Goal: Information Seeking & Learning: Learn about a topic

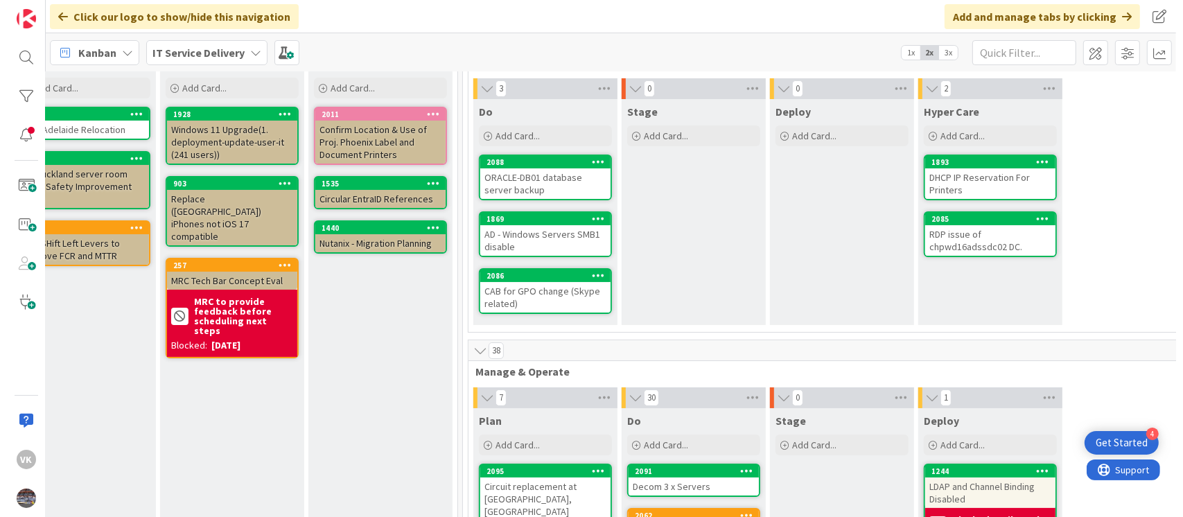
scroll to position [0, 341]
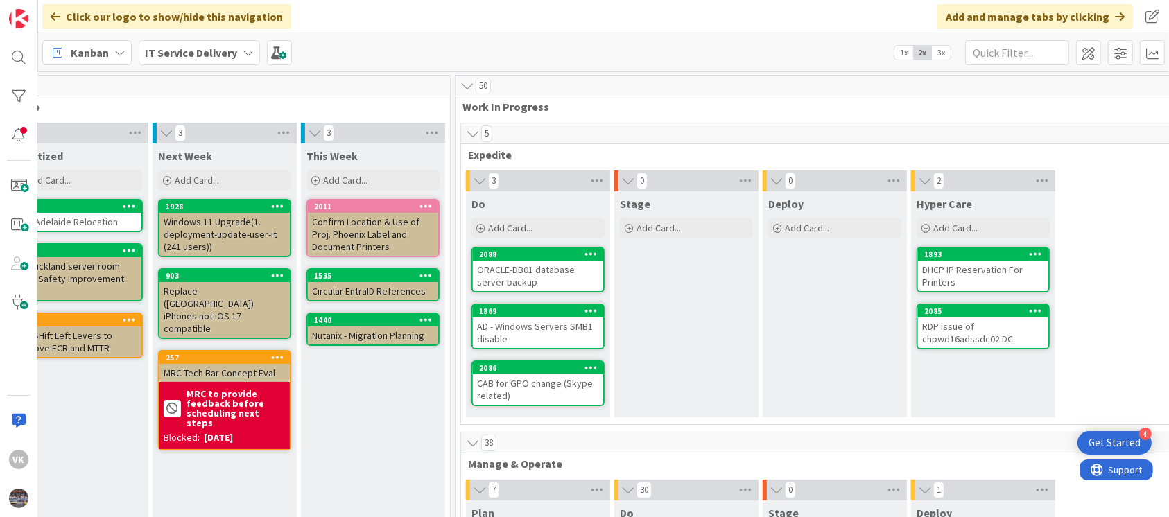
click at [1002, 334] on div "RDP issue of chpwd16adssdc02 DC." at bounding box center [983, 332] width 130 height 31
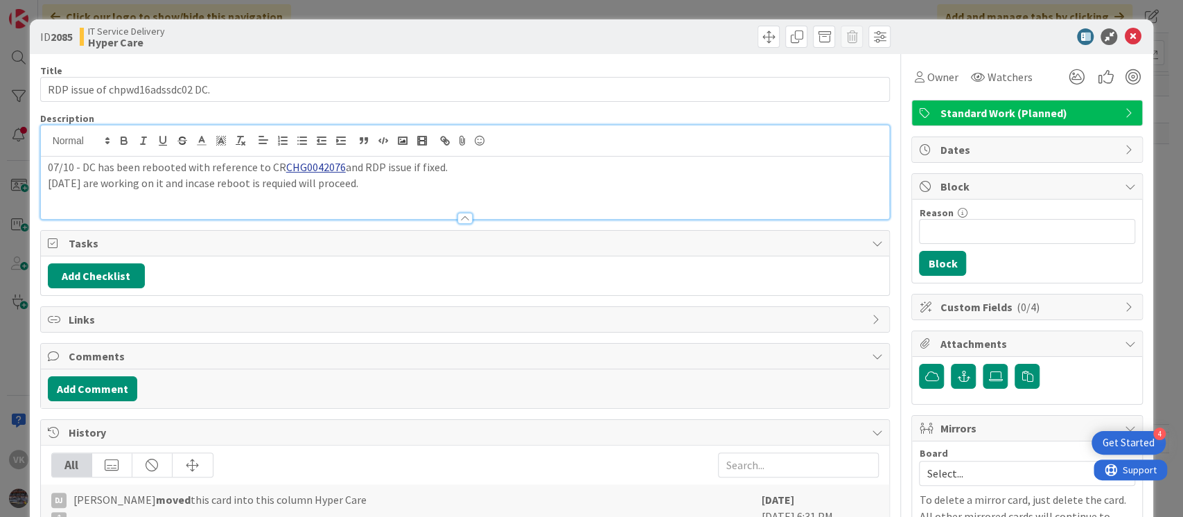
click at [44, 141] on div "07/10 - DC has been rebooted with reference to CR CHG0042076 and RDP issue if f…" at bounding box center [465, 172] width 849 height 94
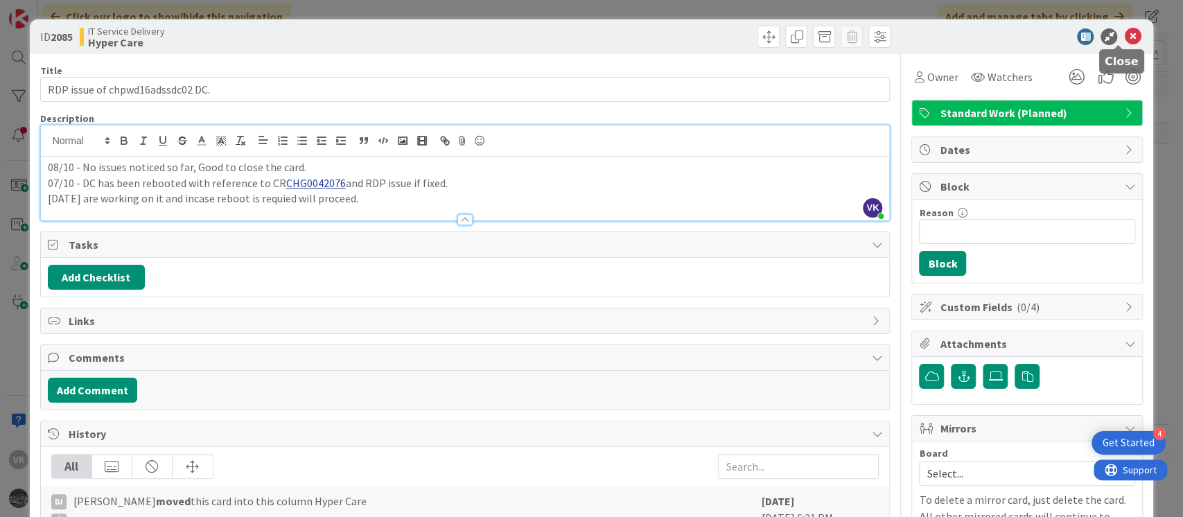
click at [1124, 36] on icon at bounding box center [1132, 36] width 17 height 17
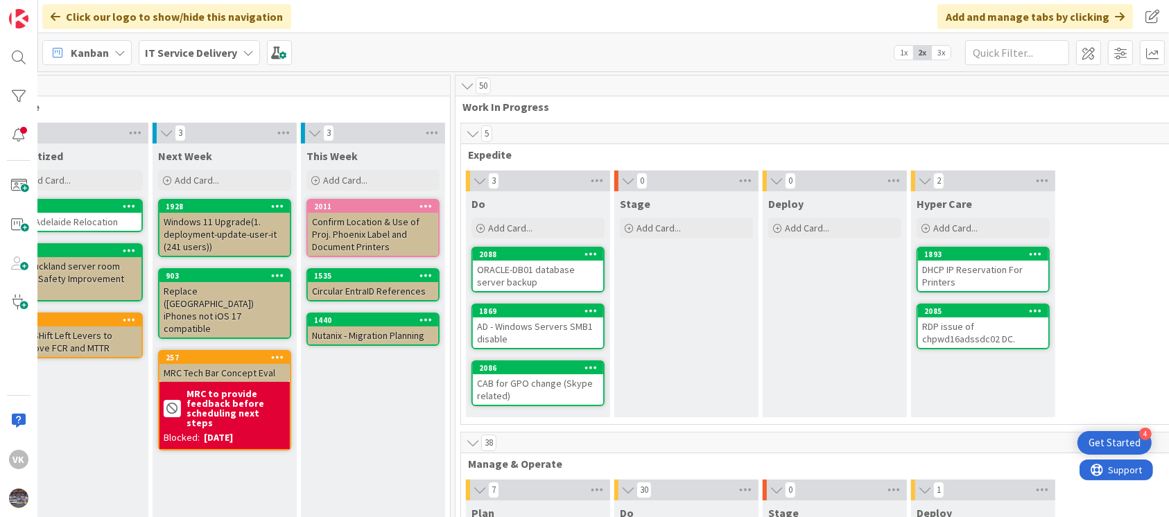
click at [519, 376] on div "CAB for GPO change (Skype related)" at bounding box center [538, 389] width 130 height 31
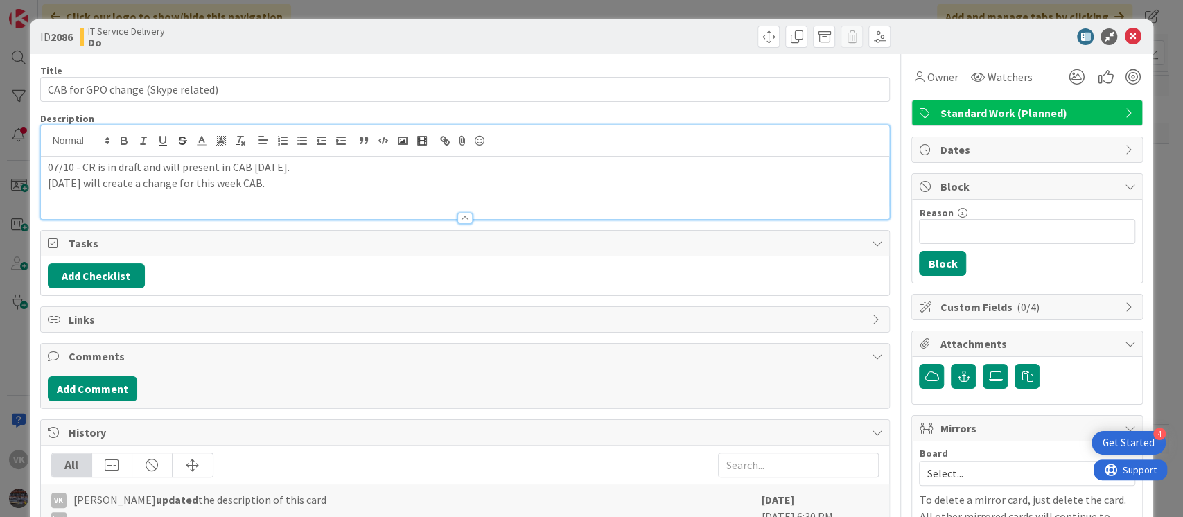
click at [44, 145] on div "07/10 - CR is in draft and will present in CAB [DATE]. [DATE] will create a cha…" at bounding box center [465, 172] width 849 height 94
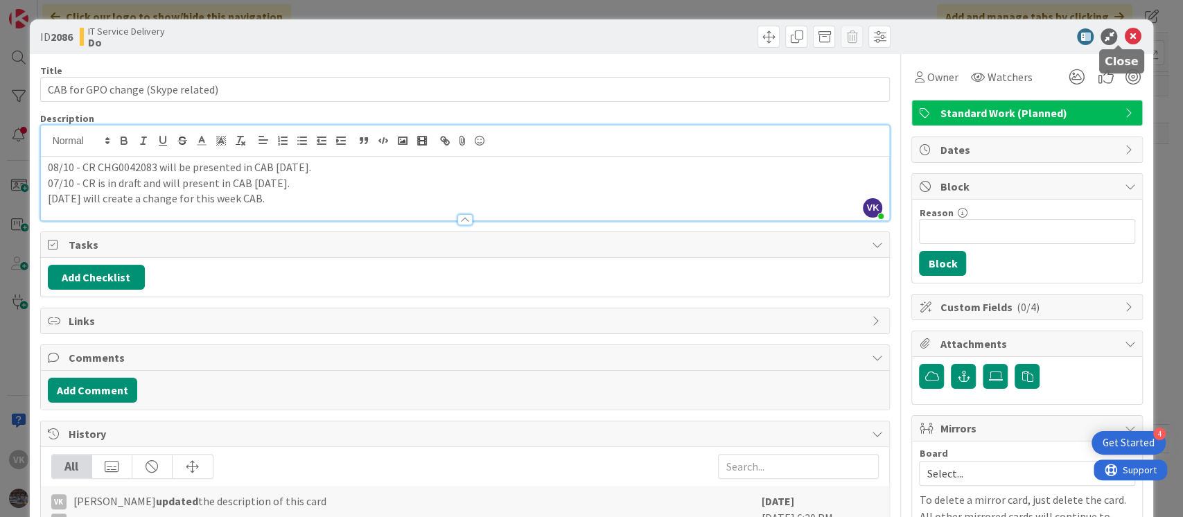
click at [1124, 32] on icon at bounding box center [1132, 36] width 17 height 17
